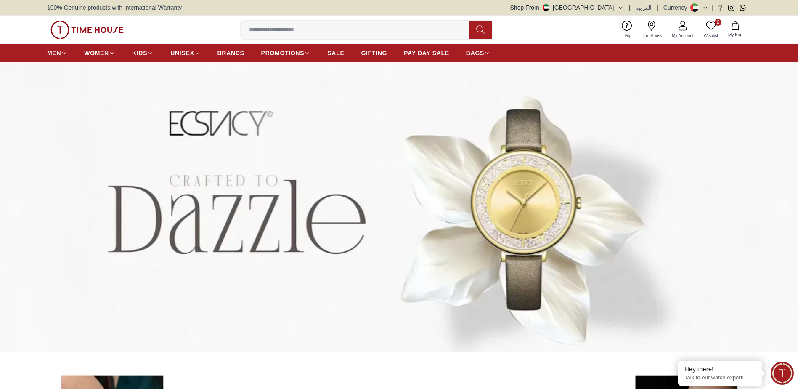
click at [289, 33] on input at bounding box center [358, 29] width 235 height 17
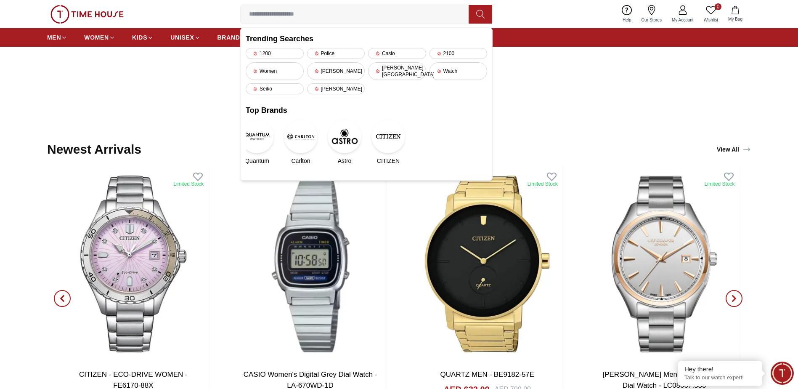
scroll to position [1093, 0]
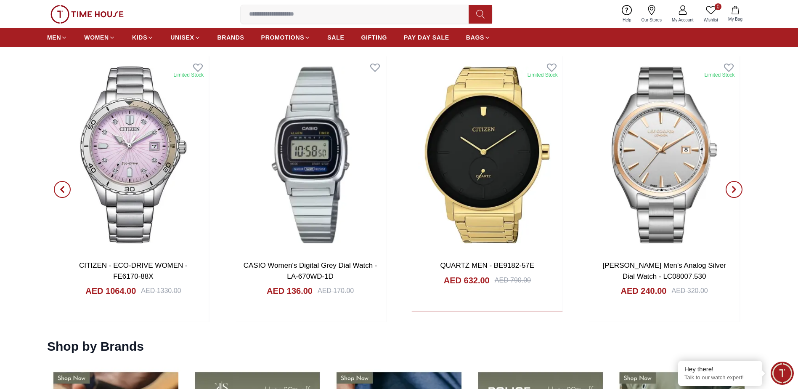
click at [328, 16] on input at bounding box center [358, 14] width 235 height 17
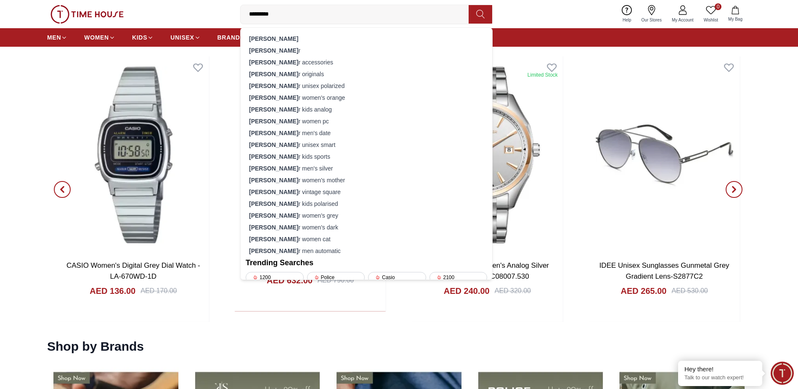
type input "**********"
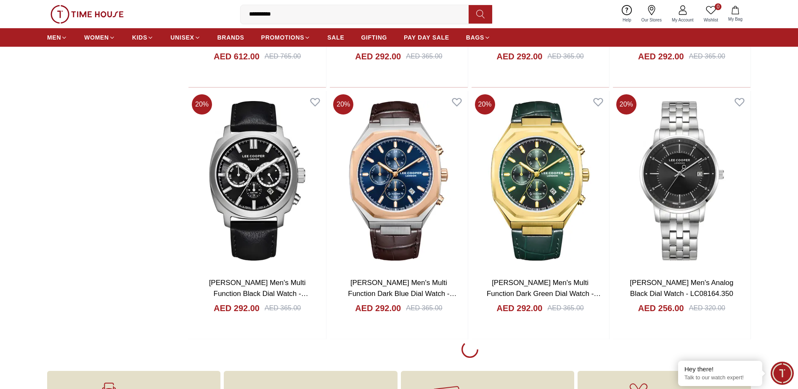
scroll to position [1136, 0]
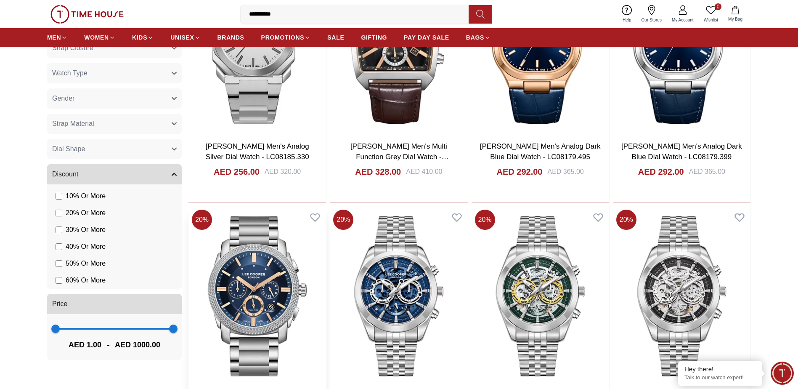
scroll to position [294, 0]
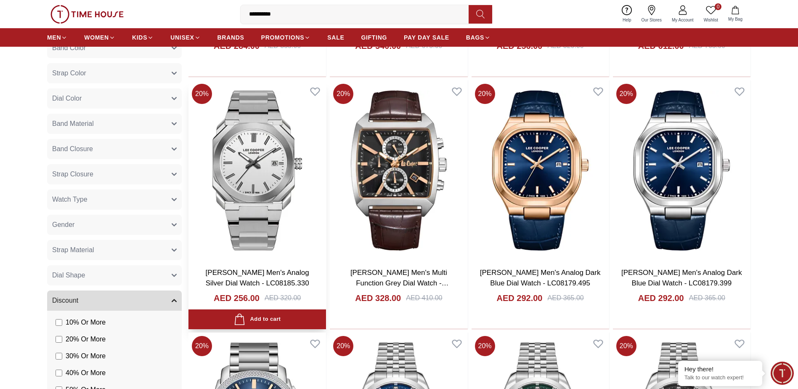
click at [300, 166] on img at bounding box center [257, 170] width 138 height 180
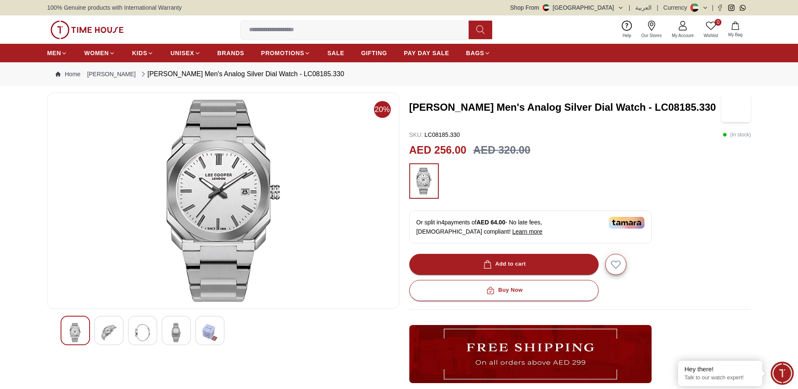
click at [121, 326] on div at bounding box center [108, 329] width 29 height 29
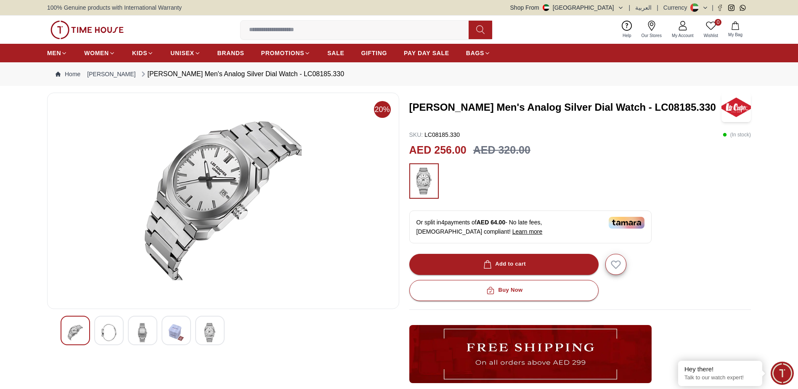
click at [151, 339] on div at bounding box center [142, 329] width 29 height 29
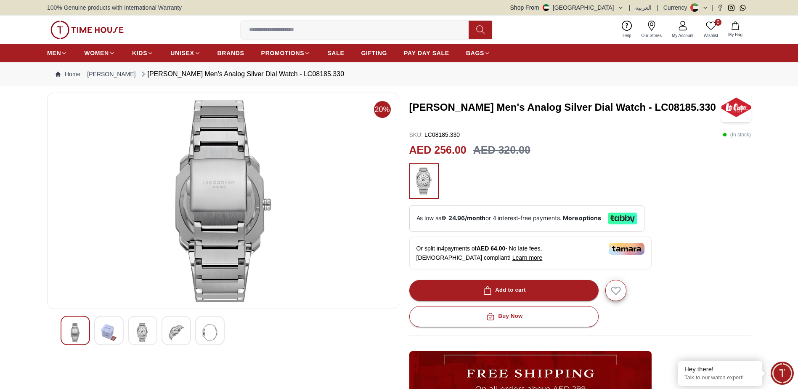
click at [186, 338] on div at bounding box center [175, 329] width 29 height 29
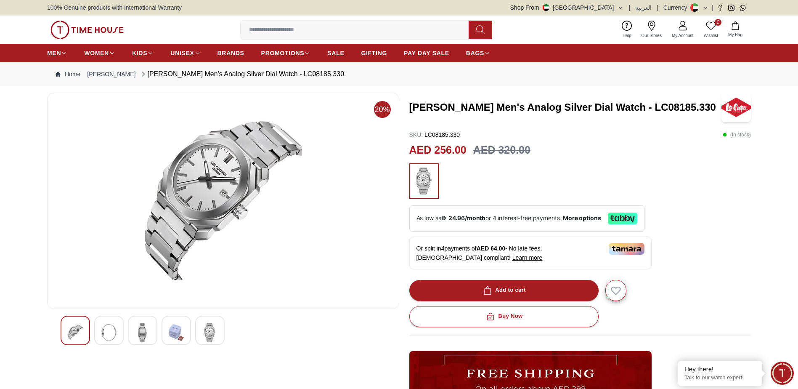
click at [204, 337] on img at bounding box center [209, 332] width 15 height 19
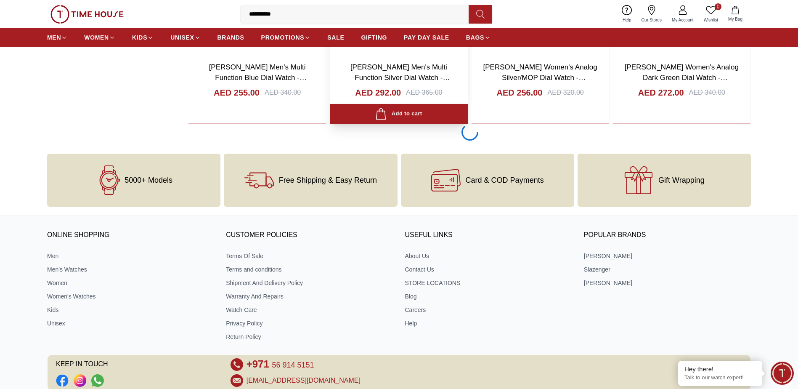
scroll to position [2423, 0]
